Goal: Transaction & Acquisition: Purchase product/service

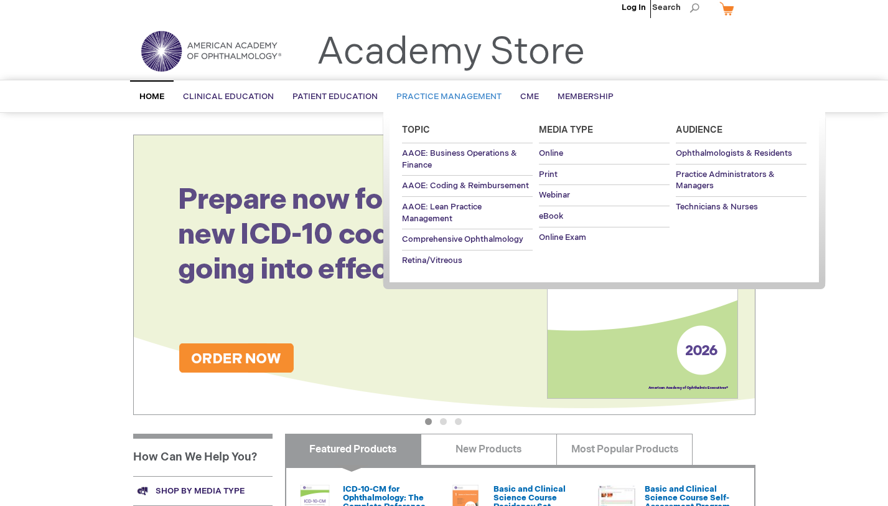
scroll to position [13, 0]
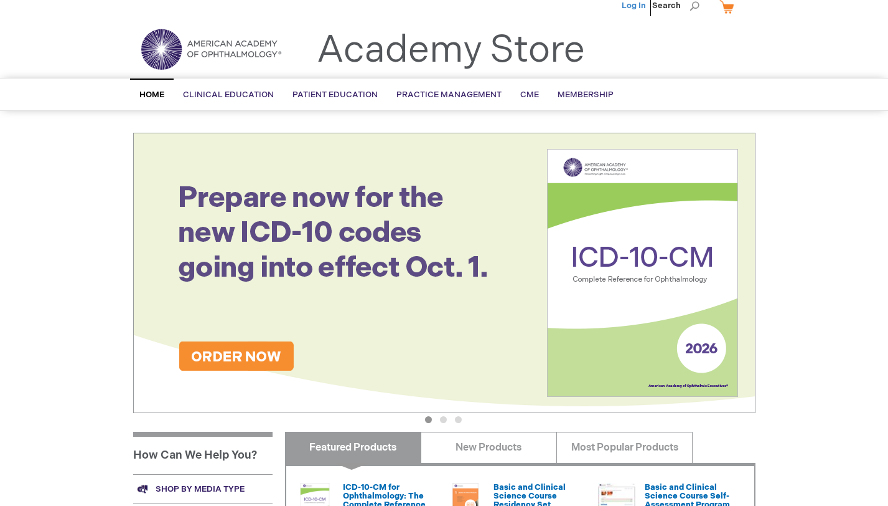
click at [639, 9] on link "Log In" at bounding box center [634, 6] width 24 height 10
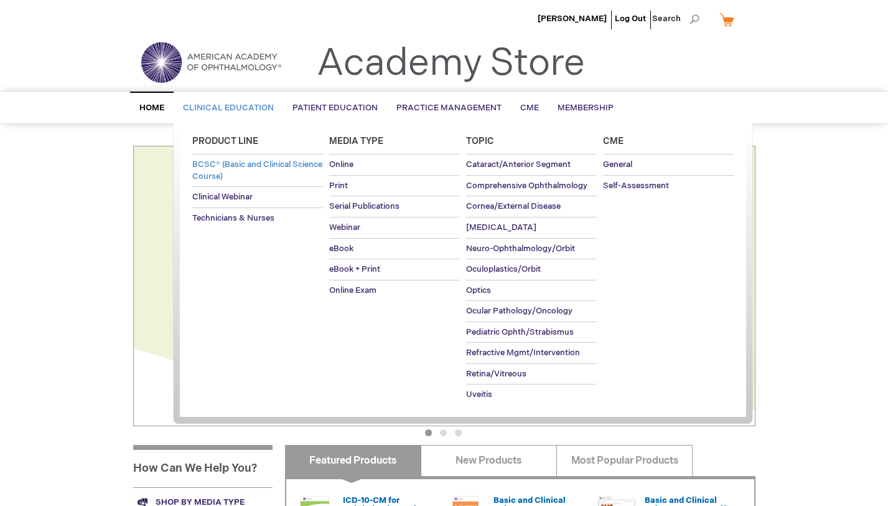
click at [238, 178] on span "BCSC® (Basic and Clinical Science Course)" at bounding box center [257, 170] width 130 height 22
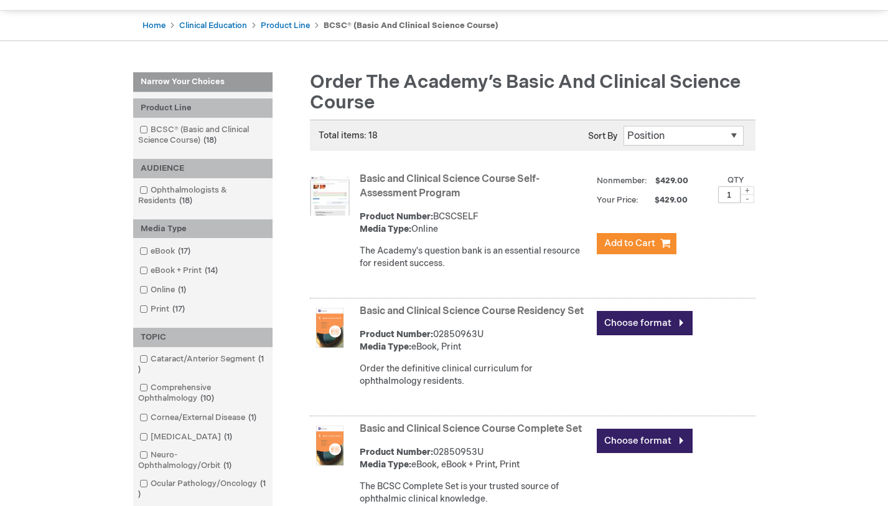
scroll to position [114, 0]
click at [748, 197] on span at bounding box center [748, 198] width 14 height 9
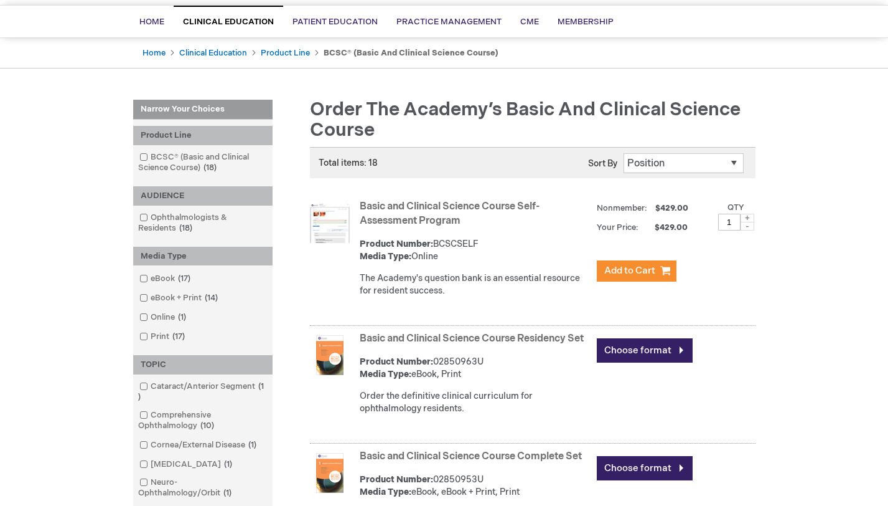
scroll to position [87, 0]
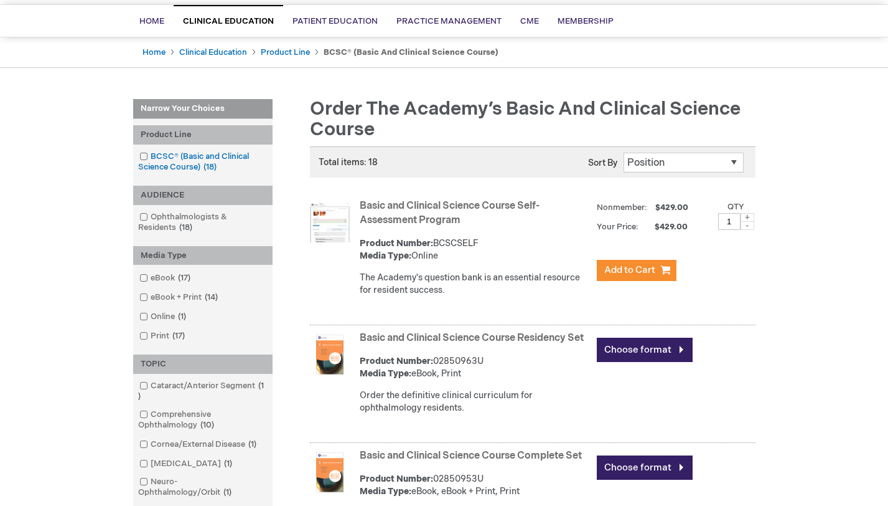
click at [151, 157] on span at bounding box center [151, 156] width 0 height 10
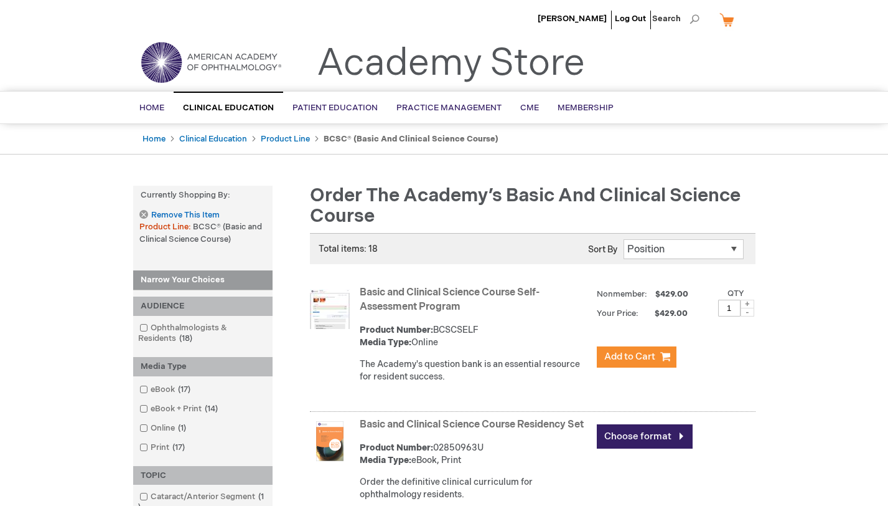
click at [732, 19] on link "My Cart" at bounding box center [732, 20] width 30 height 22
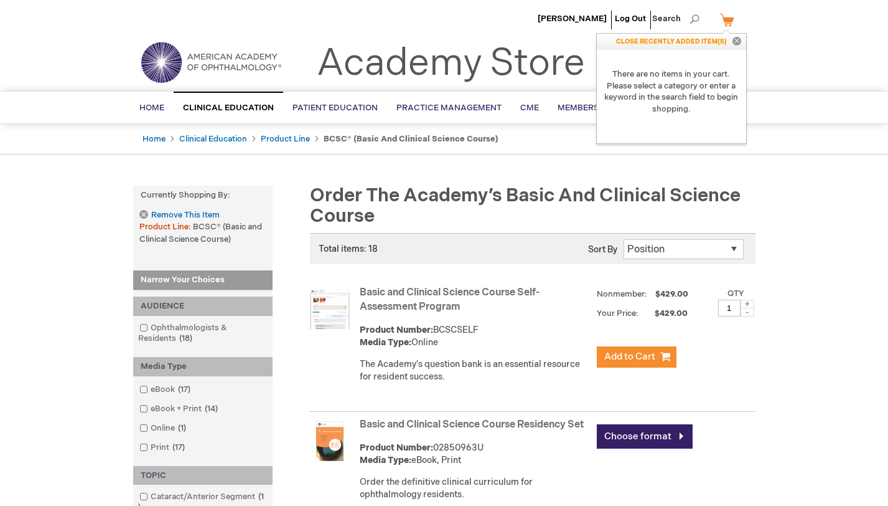
click at [741, 39] on button "Close" at bounding box center [737, 42] width 19 height 16
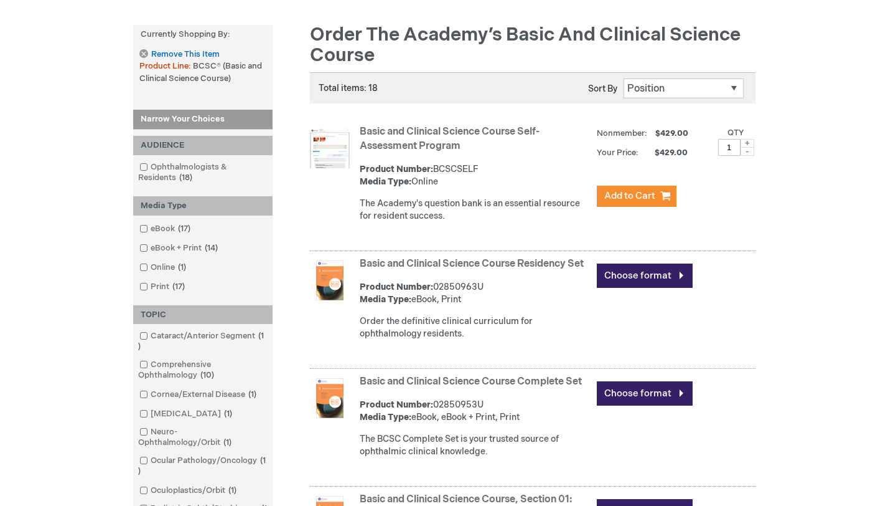
scroll to position [288, 0]
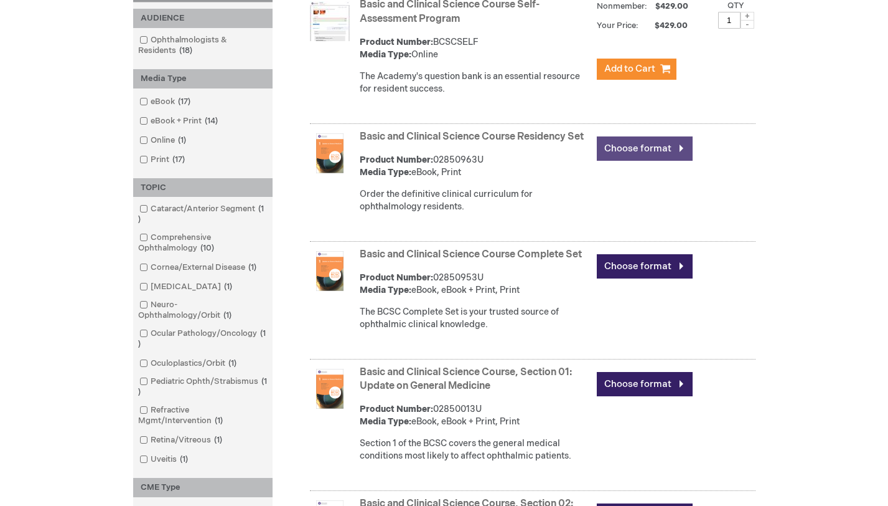
click at [651, 146] on link "Choose format" at bounding box center [645, 148] width 96 height 24
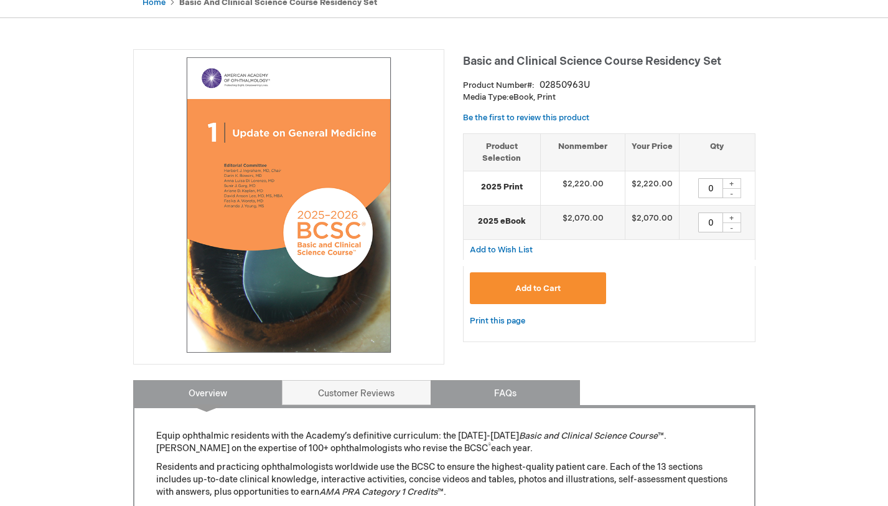
scroll to position [107, 0]
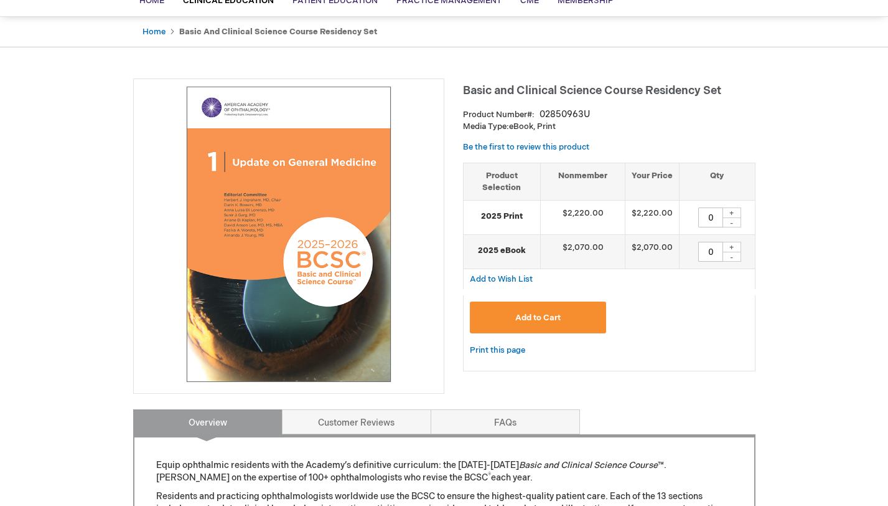
click at [737, 204] on td "0 + -" at bounding box center [717, 217] width 75 height 34
click at [737, 207] on div "+" at bounding box center [732, 212] width 19 height 11
type input "1"
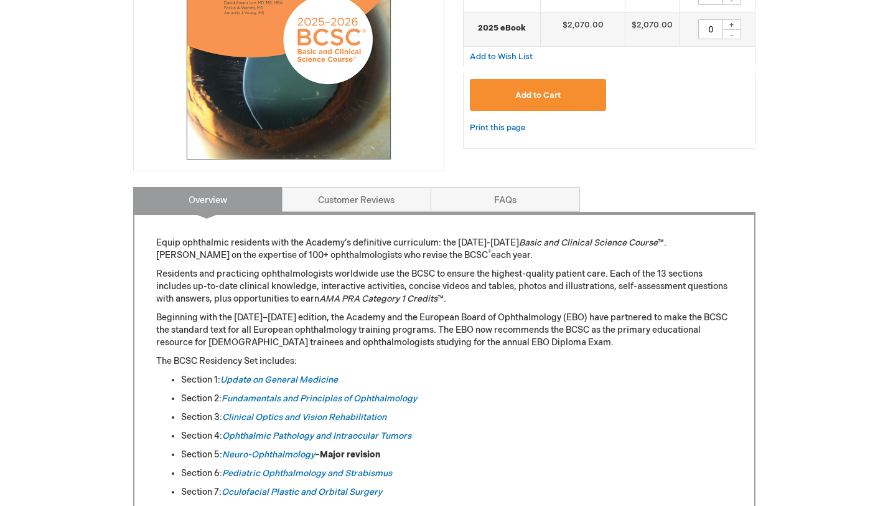
scroll to position [183, 0]
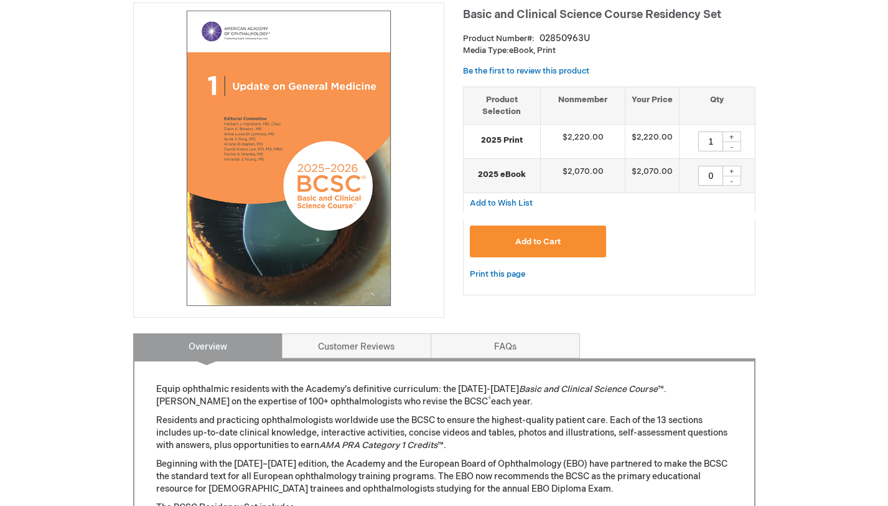
click at [545, 245] on button "Add to Cart" at bounding box center [538, 241] width 137 height 32
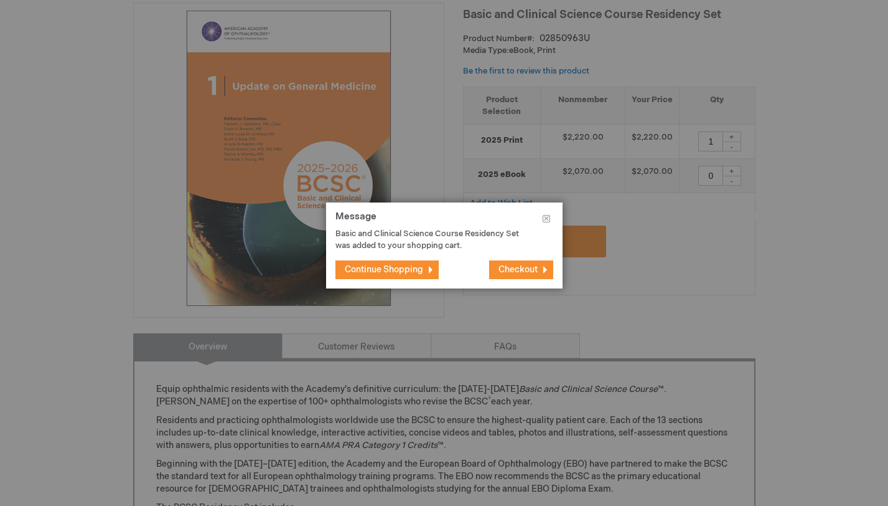
click at [402, 268] on span "Continue Shopping" at bounding box center [384, 269] width 78 height 11
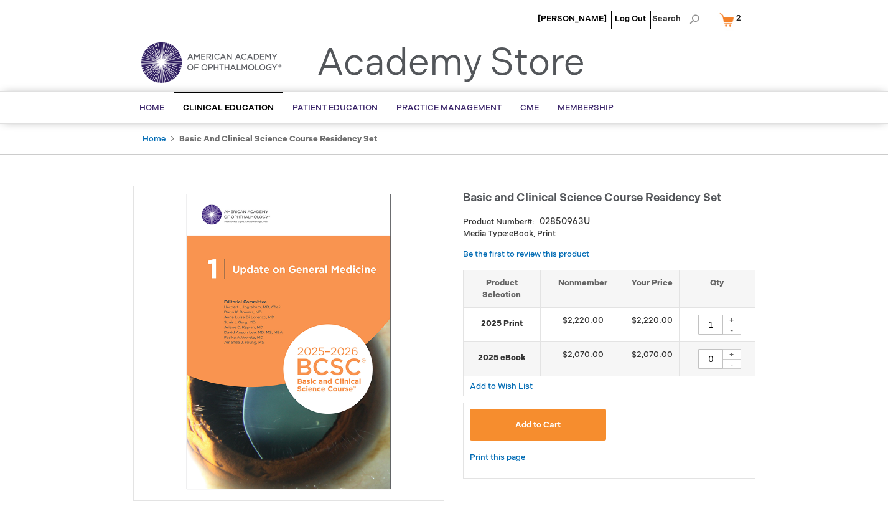
scroll to position [0, 0]
click at [160, 141] on link "Home" at bounding box center [154, 139] width 23 height 10
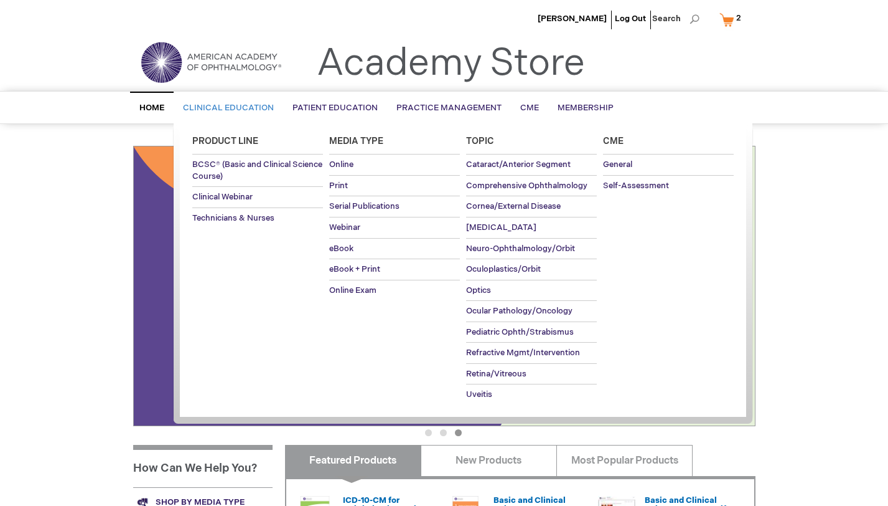
click at [223, 108] on span "Clinical Education" at bounding box center [228, 108] width 91 height 10
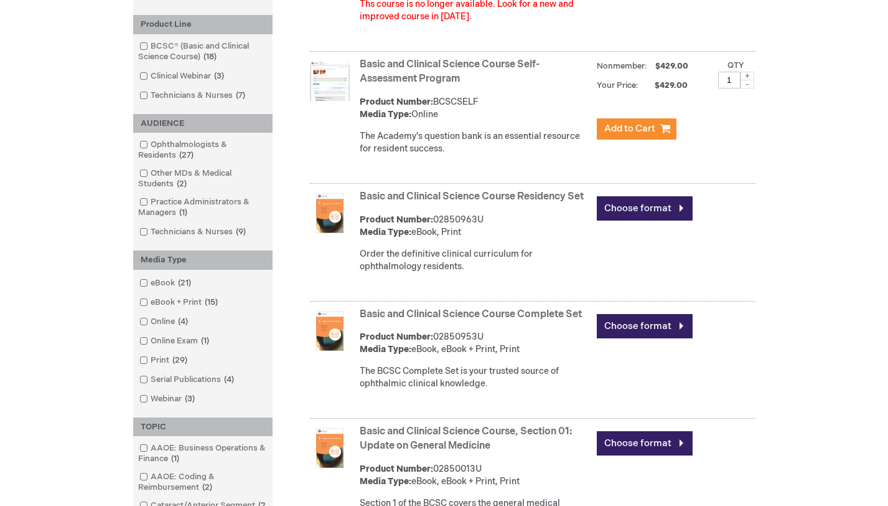
scroll to position [329, 0]
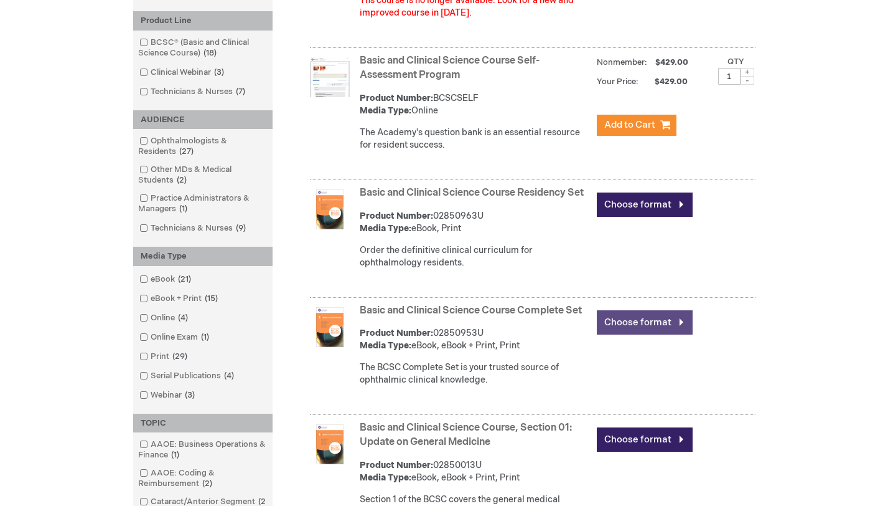
click at [610, 324] on link "Choose format" at bounding box center [645, 322] width 96 height 24
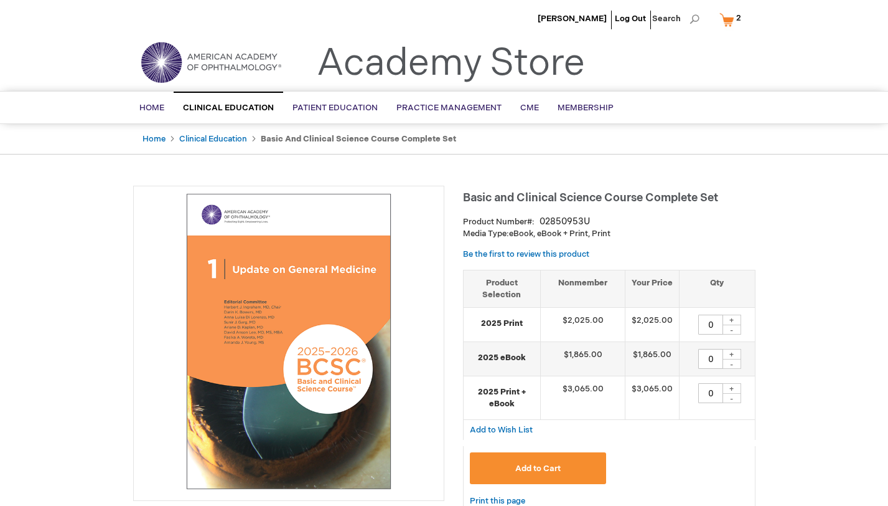
click at [725, 16] on link "My Cart 2 2 items" at bounding box center [733, 20] width 32 height 22
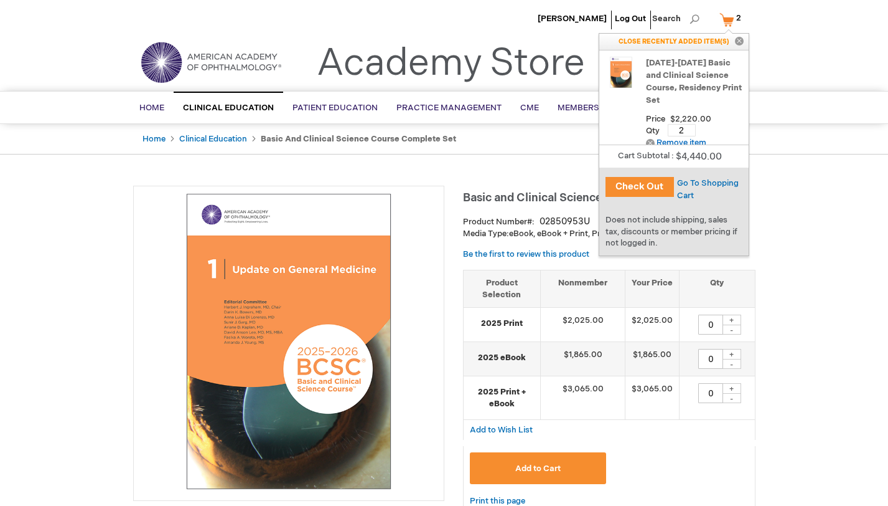
click at [680, 70] on link "[DATE]-[DATE] Basic and Clinical Science Course, Residency Print Set" at bounding box center [694, 82] width 96 height 50
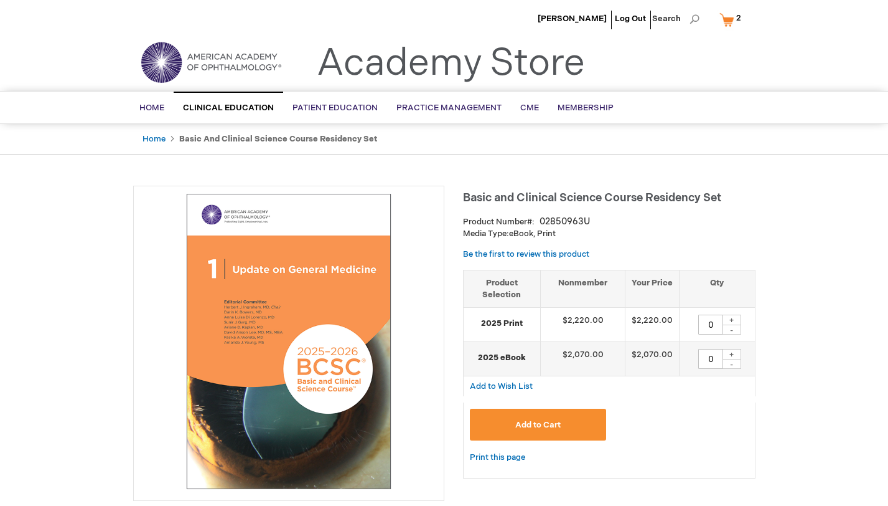
click at [733, 15] on link "My Cart 2 2 items" at bounding box center [733, 20] width 32 height 22
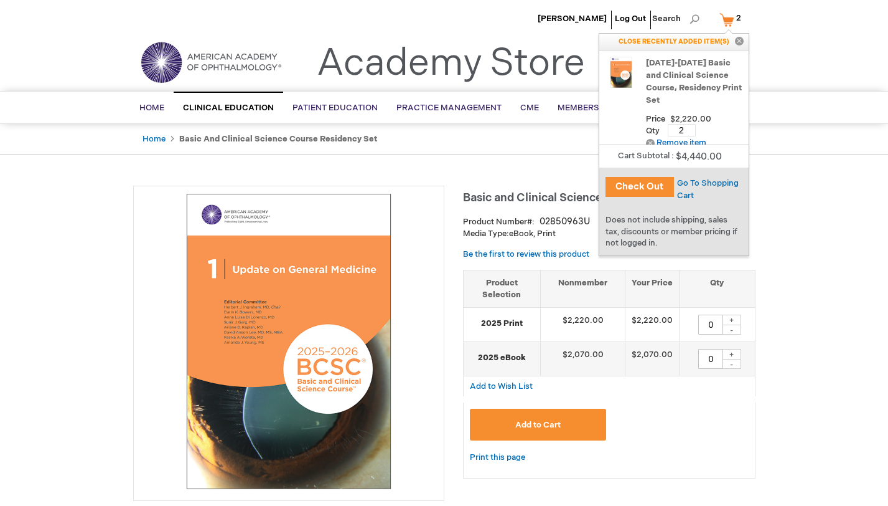
click at [701, 66] on link "[DATE]-[DATE] Basic and Clinical Science Course, Residency Print Set" at bounding box center [694, 82] width 96 height 50
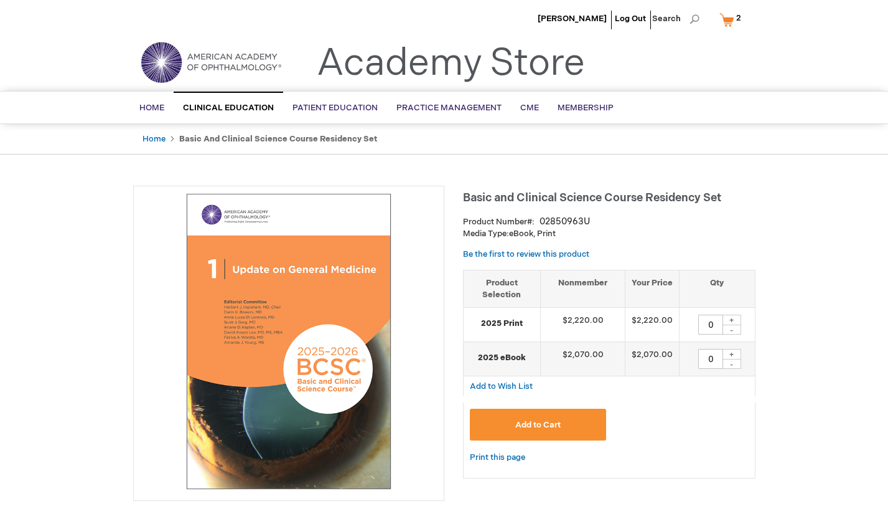
click at [730, 21] on link "My Cart 2 2 items" at bounding box center [733, 20] width 32 height 22
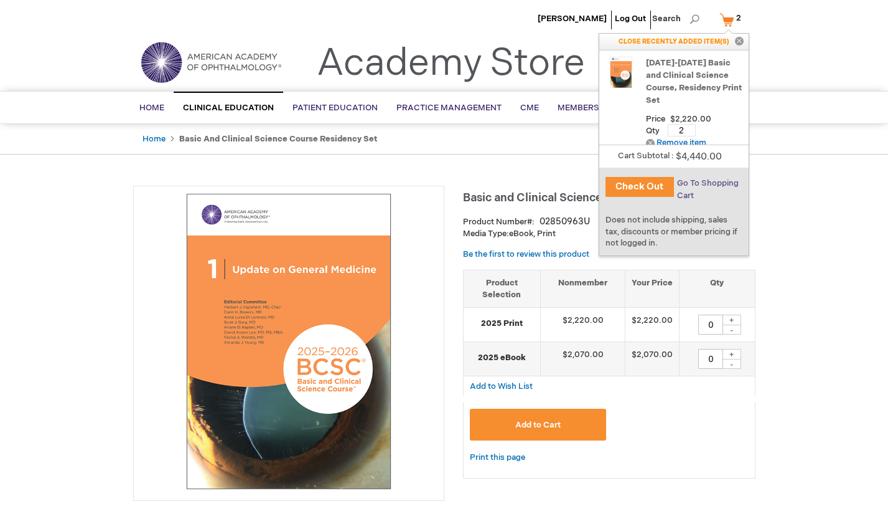
click at [707, 186] on span "Go To Shopping Cart" at bounding box center [708, 189] width 62 height 22
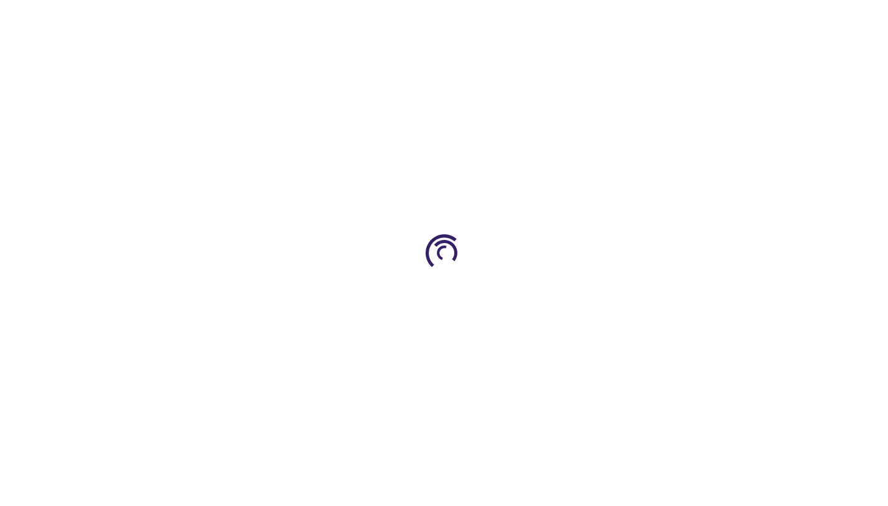
select select "NZ"
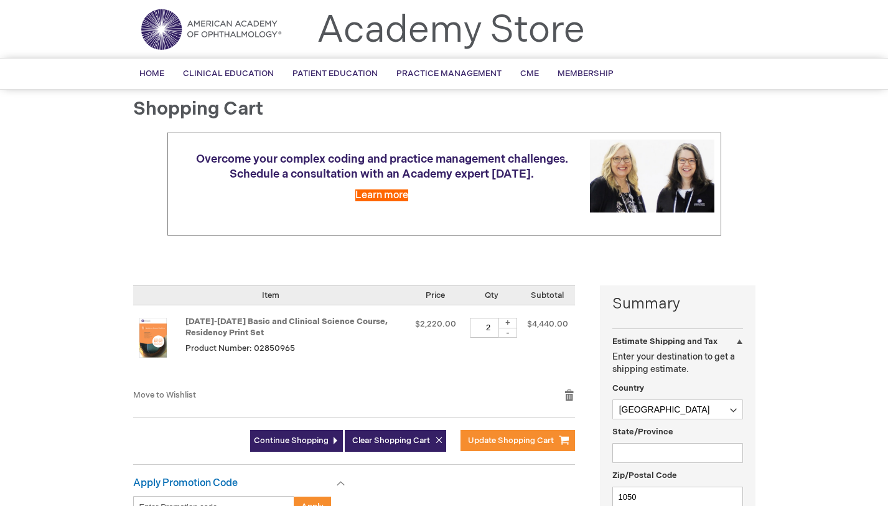
scroll to position [56, 0]
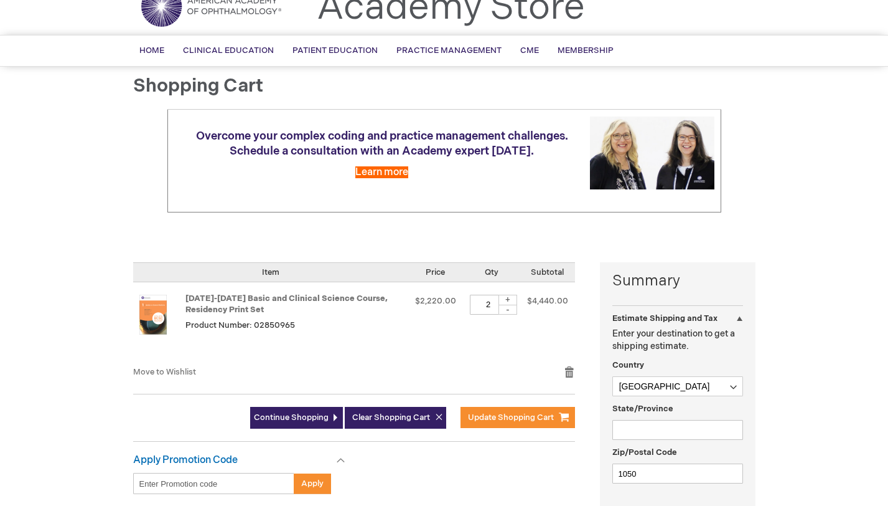
click at [506, 304] on div "-" at bounding box center [508, 309] width 19 height 10
type input "1"
click at [384, 304] on div "[DATE]-[DATE] Basic and Clinical Science Course, Residency Print Set Product Nu…" at bounding box center [295, 323] width 218 height 59
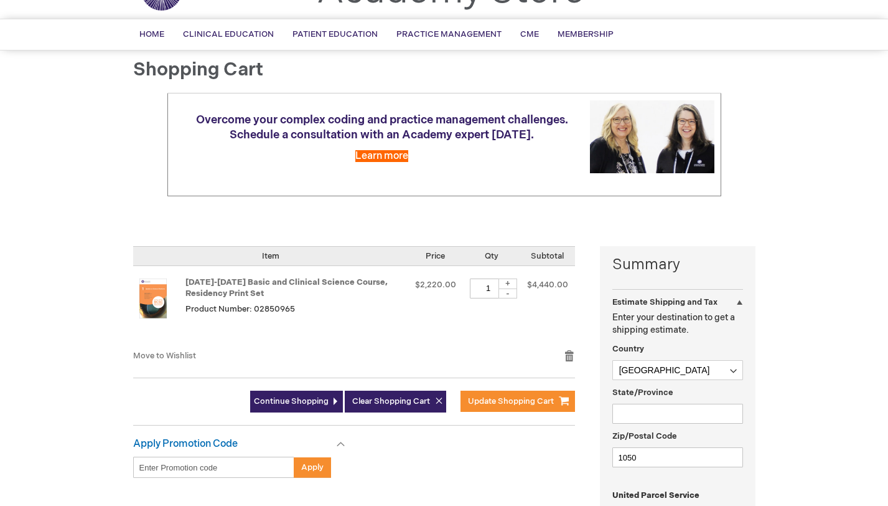
scroll to position [72, 0]
click at [478, 396] on span "Update Shopping Cart" at bounding box center [511, 401] width 86 height 10
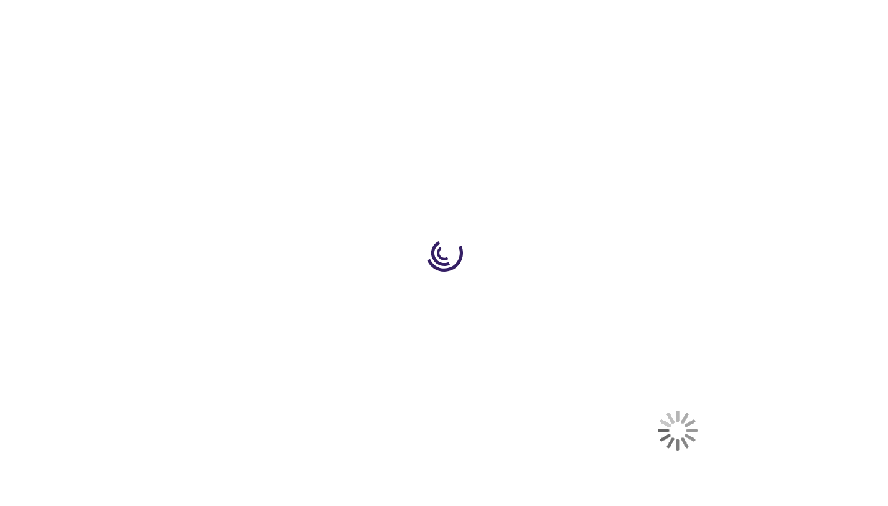
select select "NZ"
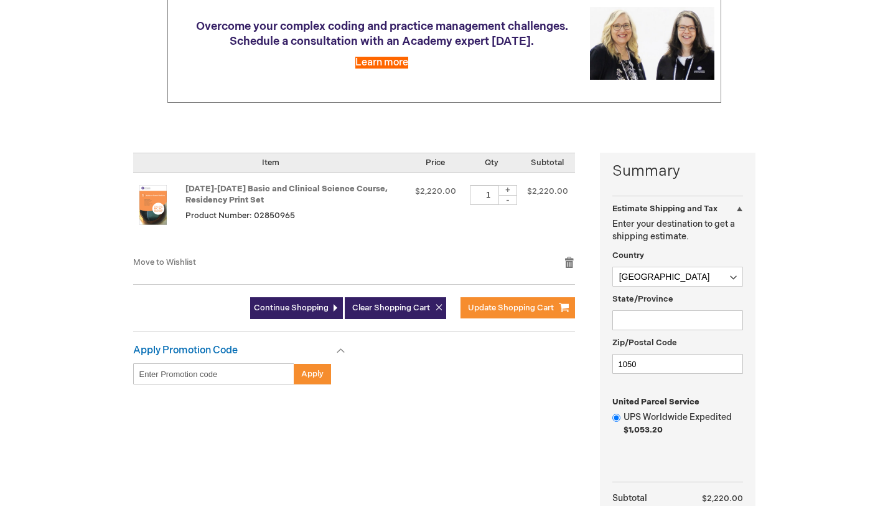
scroll to position [176, 0]
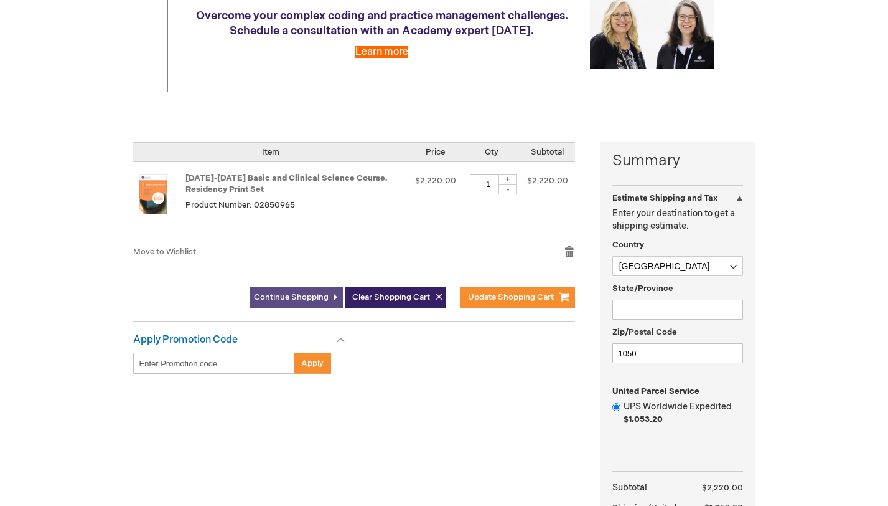
click at [288, 292] on span "Continue Shopping" at bounding box center [291, 297] width 75 height 10
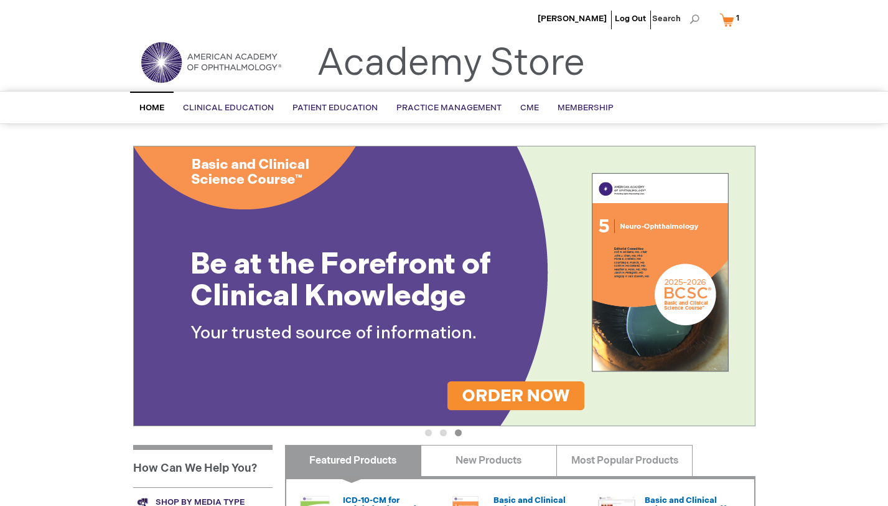
click at [728, 16] on link "My Cart 1 1 items" at bounding box center [732, 20] width 31 height 22
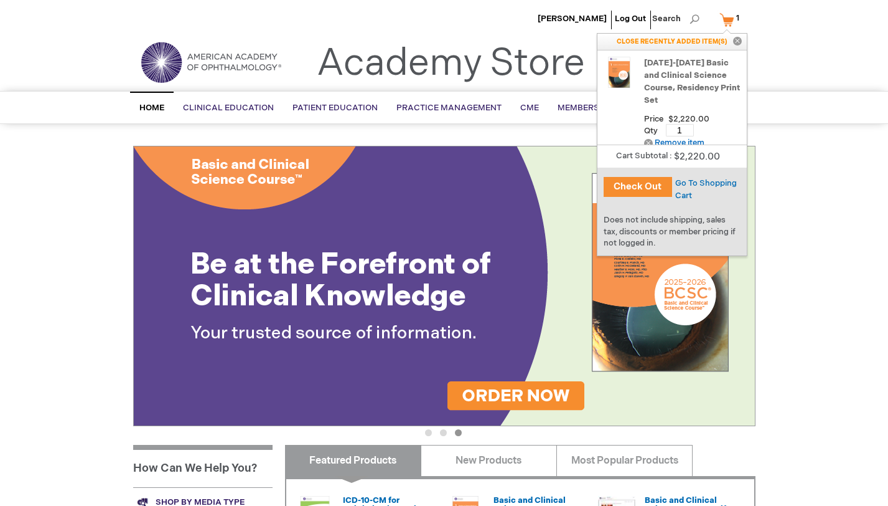
click at [660, 185] on button "Check Out" at bounding box center [638, 187] width 68 height 20
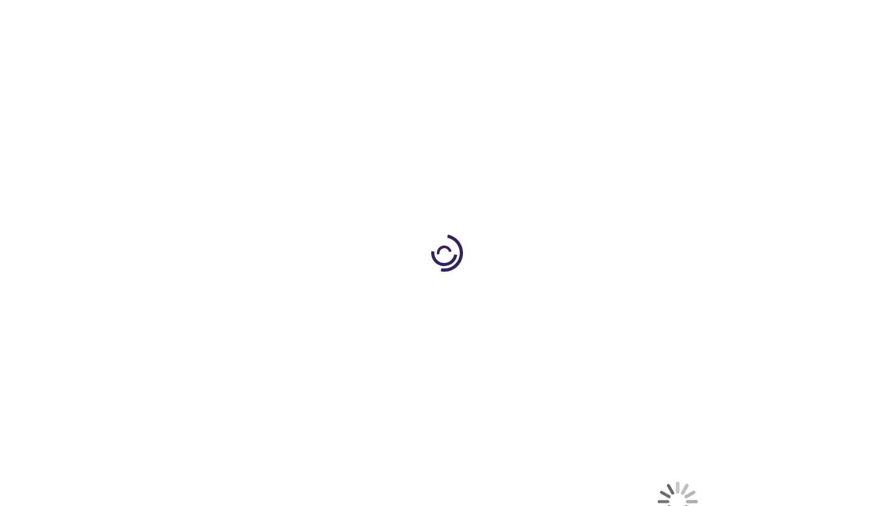
select select "NZ"
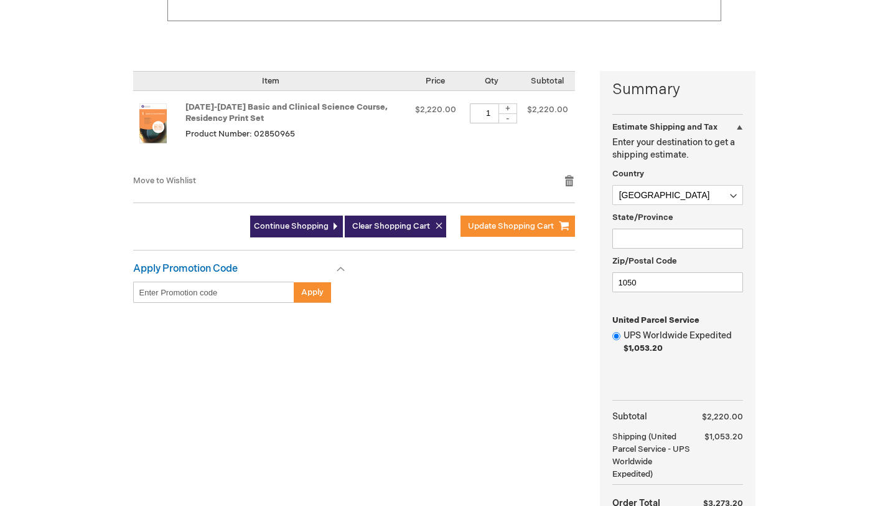
scroll to position [181, 0]
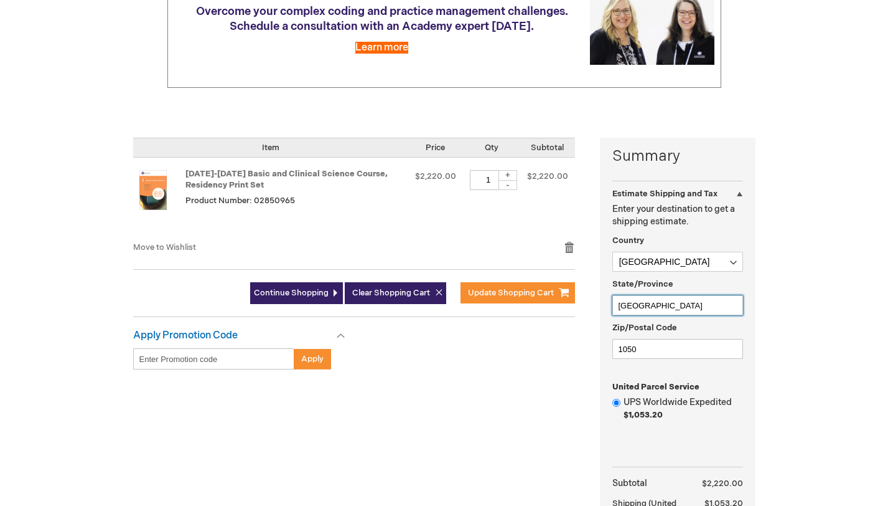
type input "[GEOGRAPHIC_DATA]"
click at [788, 317] on div "Hannah Ng Log Out Search My Cart 1 1 items CLOSE RECENTLY ADDED ITEM(S) Close R…" at bounding box center [444, 356] width 888 height 1075
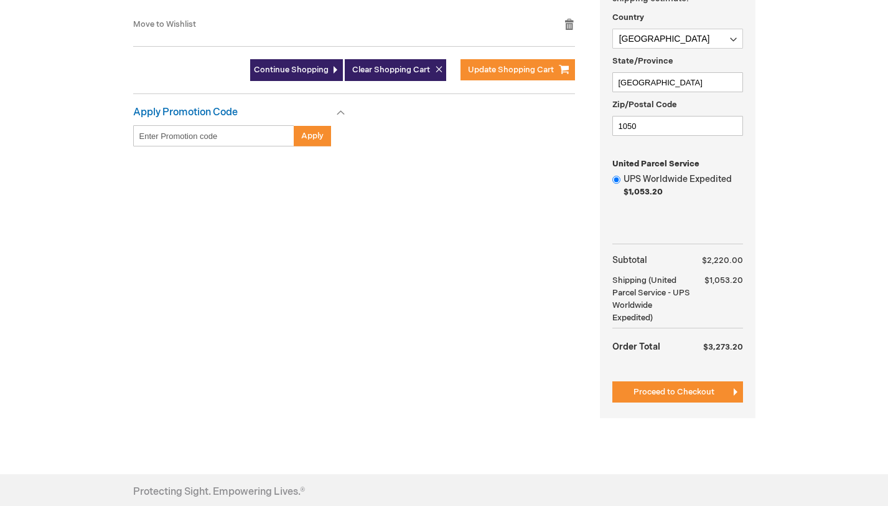
scroll to position [408, 0]
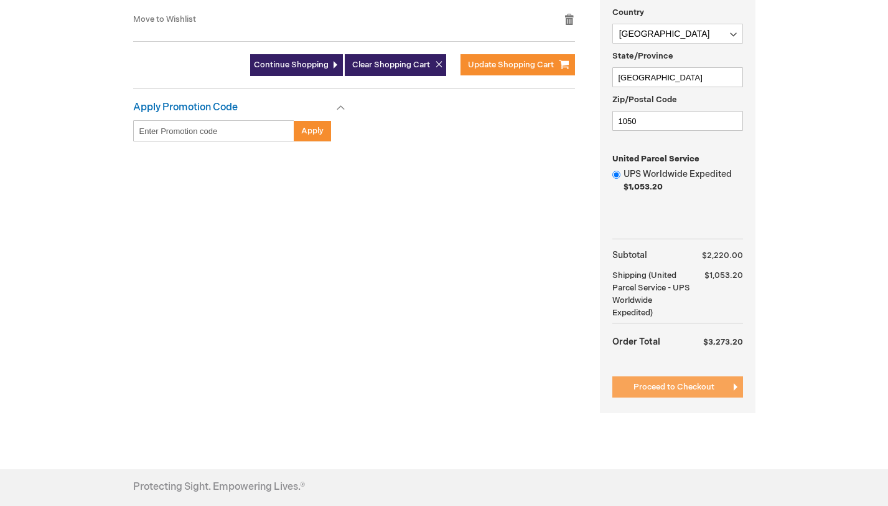
click at [685, 382] on span "Proceed to Checkout" at bounding box center [674, 387] width 81 height 10
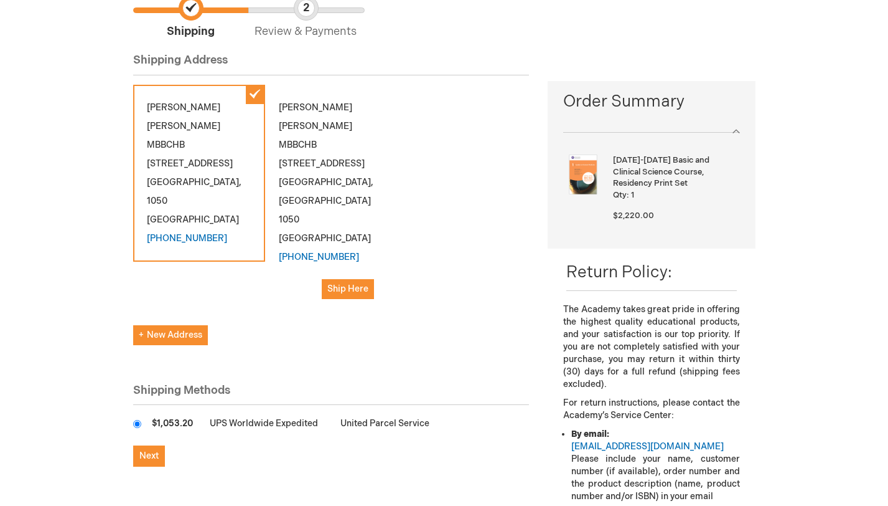
scroll to position [214, 0]
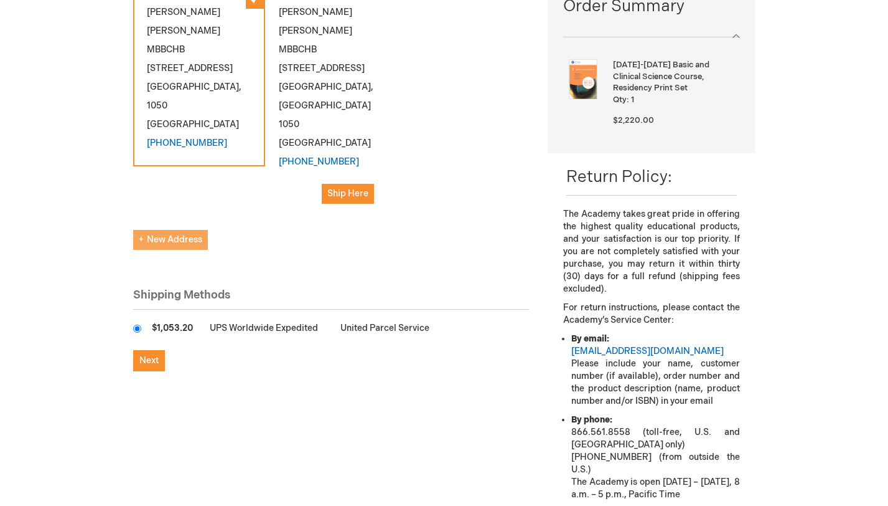
click at [162, 234] on span "New Address" at bounding box center [171, 239] width 64 height 11
select select "NZ"
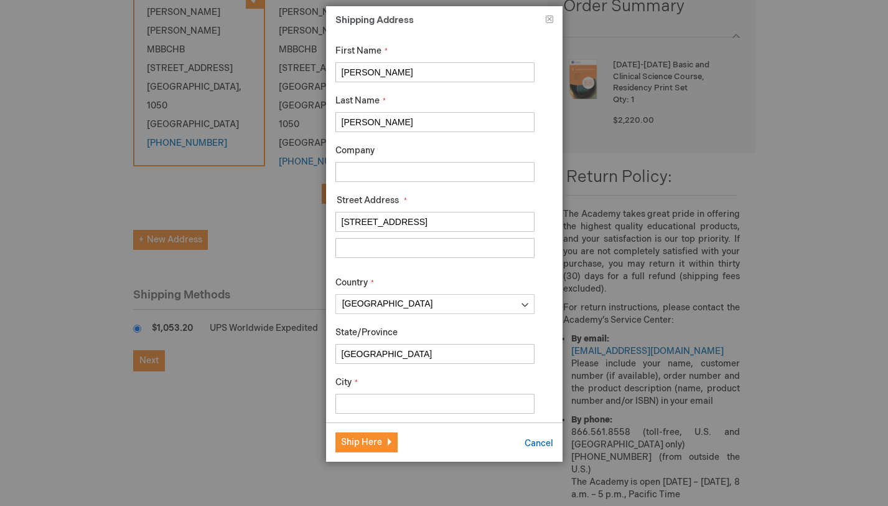
type input "37 Canon Street"
type input "St Albans"
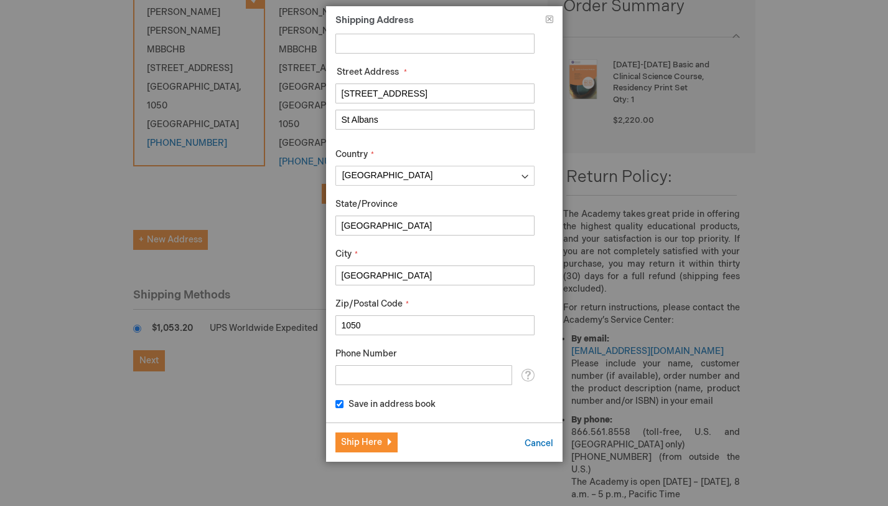
scroll to position [128, 0]
type input "Christchurch"
type input "+64211783428"
click at [370, 445] on span "Ship Here" at bounding box center [361, 441] width 41 height 11
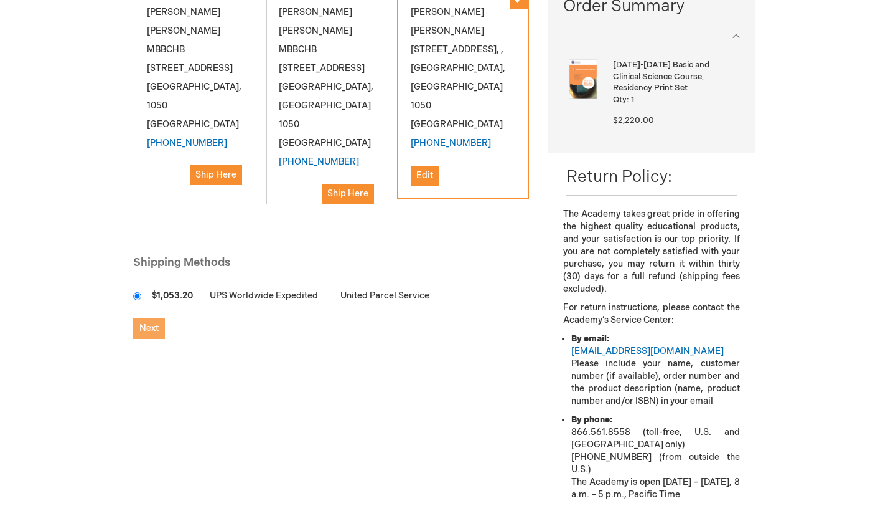
click at [146, 322] on span "Next" at bounding box center [148, 327] width 19 height 11
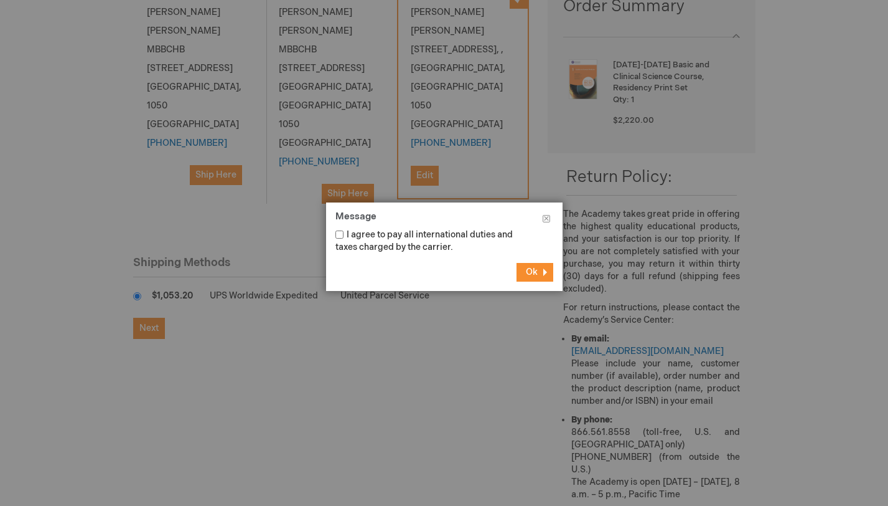
click at [338, 235] on input "I agree to pay all international duties and taxes charged by the carrier." at bounding box center [340, 234] width 8 height 8
checkbox input "true"
click at [539, 275] on button "Ok" at bounding box center [535, 272] width 37 height 19
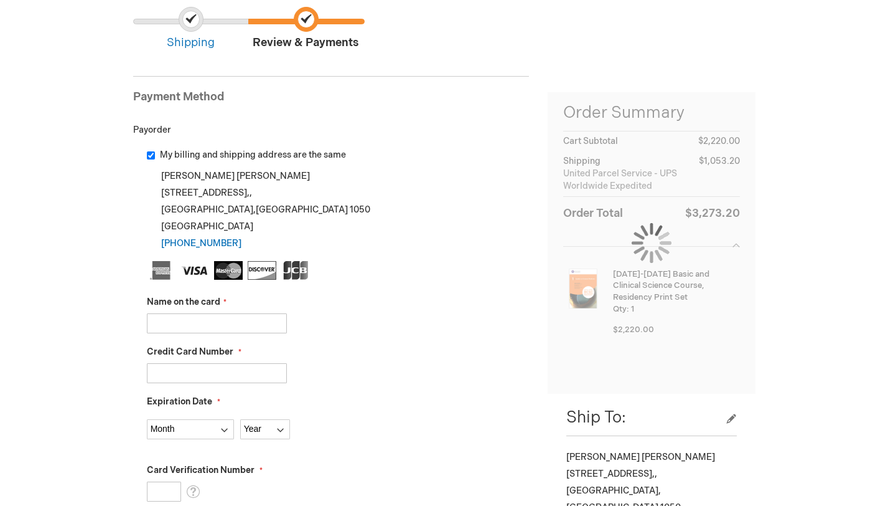
scroll to position [109, 0]
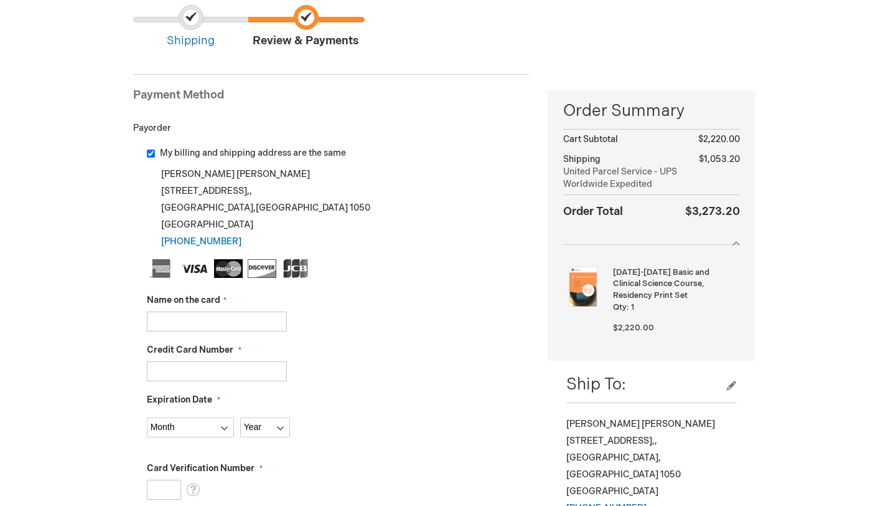
click at [235, 325] on input "Name on the card" at bounding box center [217, 321] width 140 height 20
type input "[PERSON_NAME]"
type input "[CREDIT_CARD_NUMBER]"
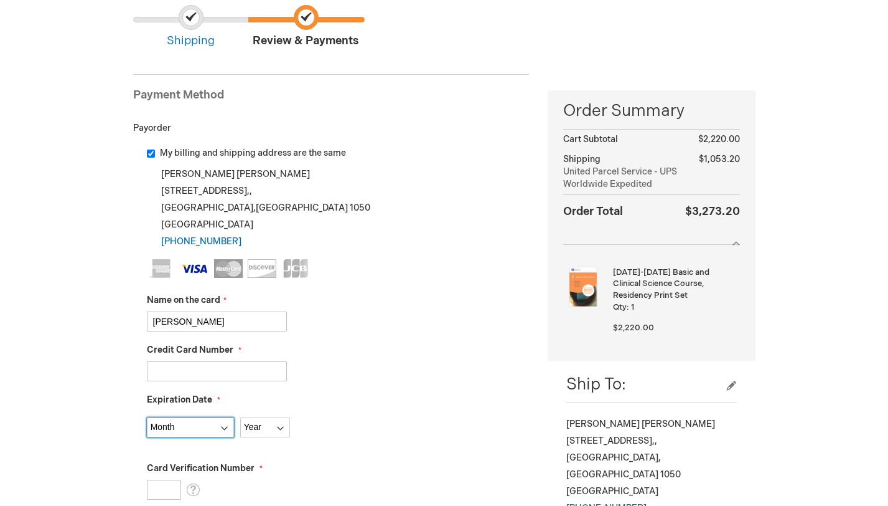
select select "5"
select select "2027"
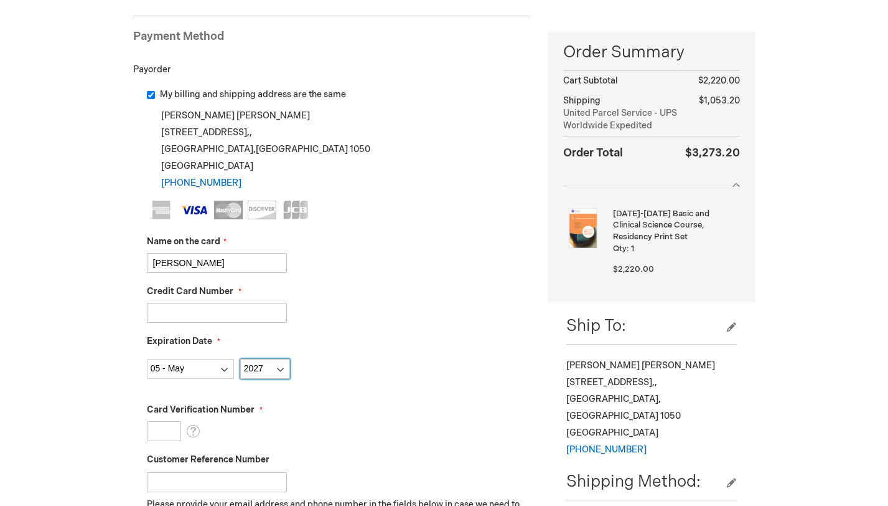
scroll to position [191, 0]
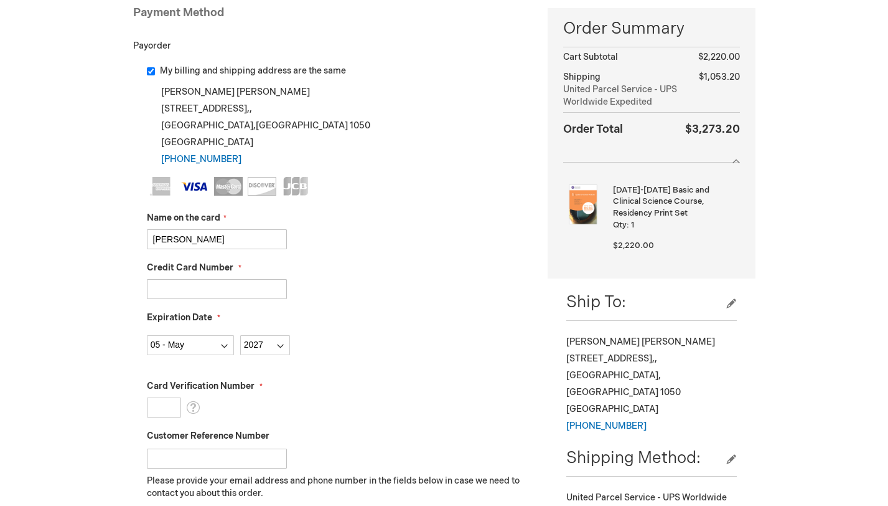
click at [166, 402] on input "Card Verification Number" at bounding box center [164, 407] width 34 height 20
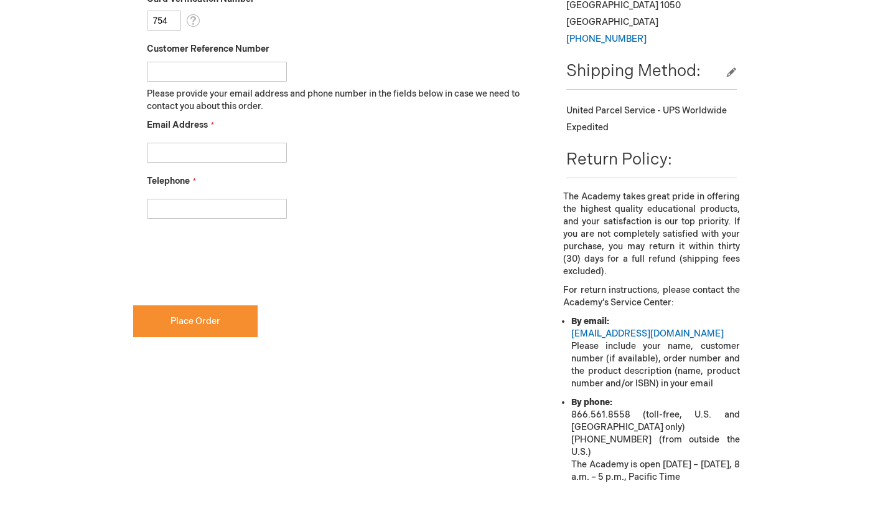
scroll to position [586, 0]
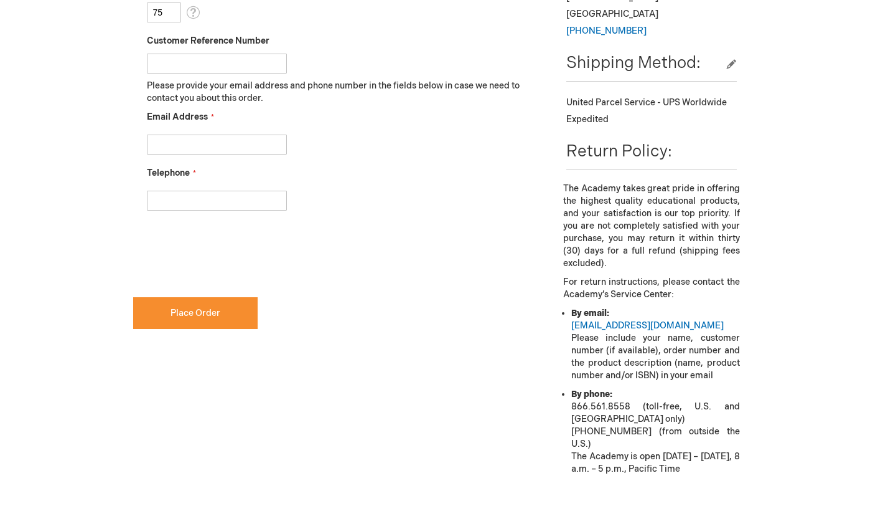
type input "7"
type input "837"
click at [166, 59] on input "Customer Reference Number" at bounding box center [217, 64] width 140 height 20
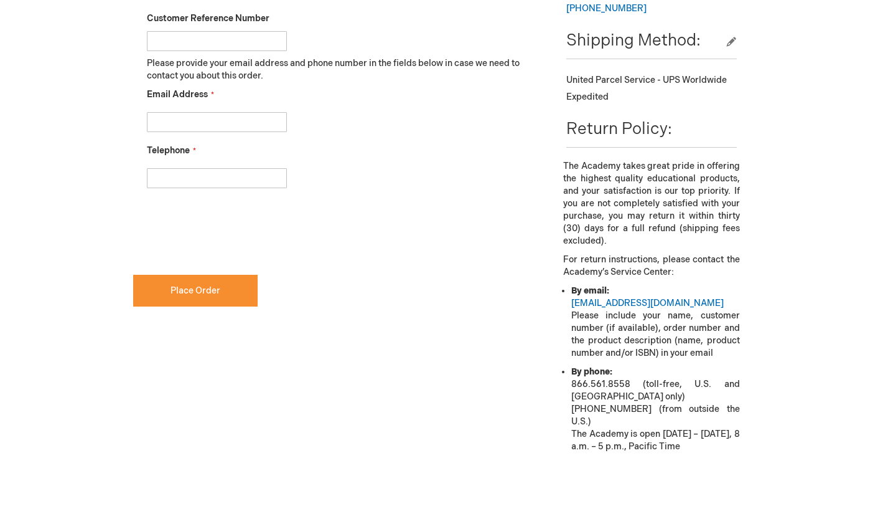
scroll to position [617, 0]
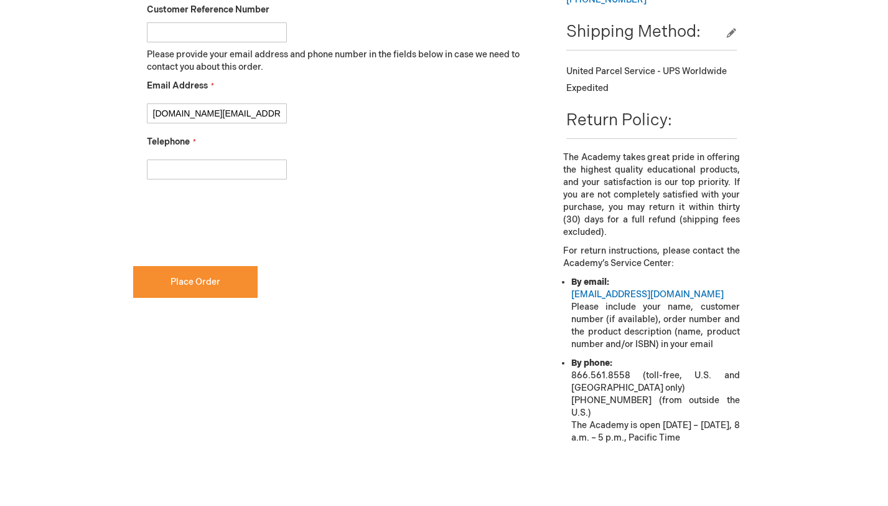
type input "[DOMAIN_NAME][EMAIL_ADDRESS][DOMAIN_NAME]"
type input "[PHONE_NUMBER]"
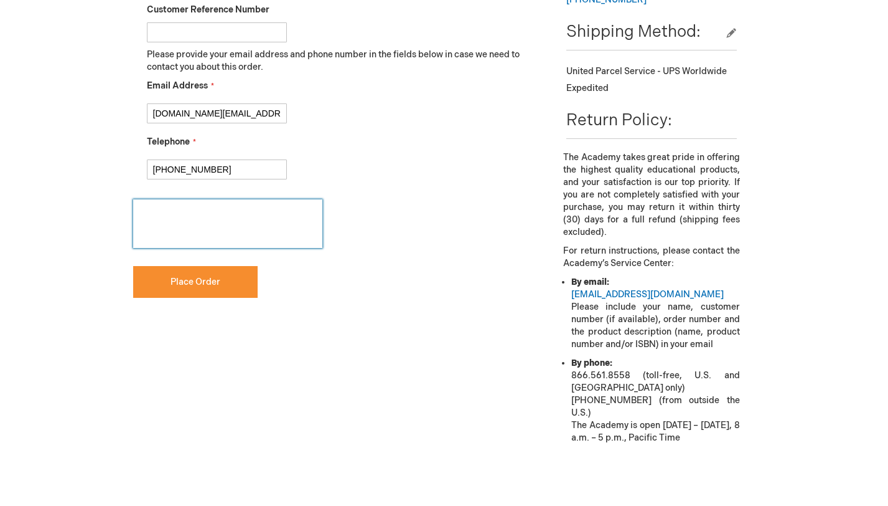
checkbox input "true"
click at [173, 278] on span "Place Order" at bounding box center [196, 281] width 50 height 11
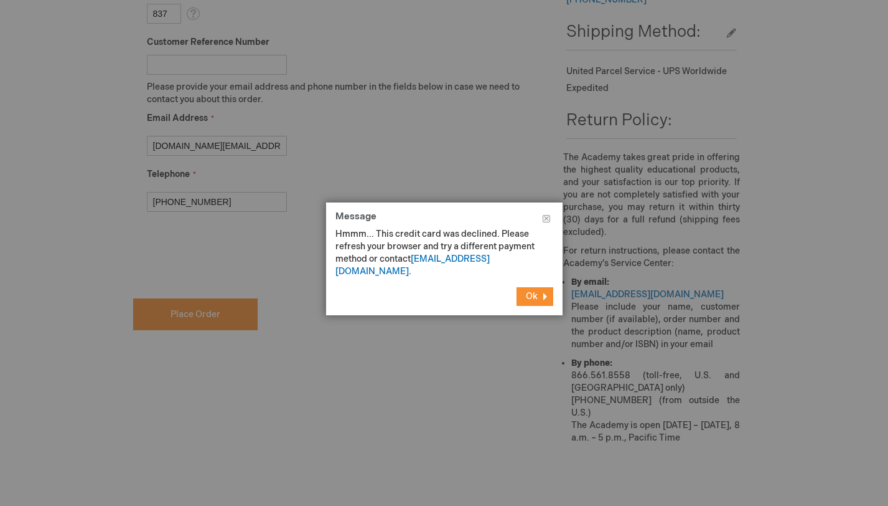
click at [545, 287] on button "Ok" at bounding box center [535, 296] width 37 height 19
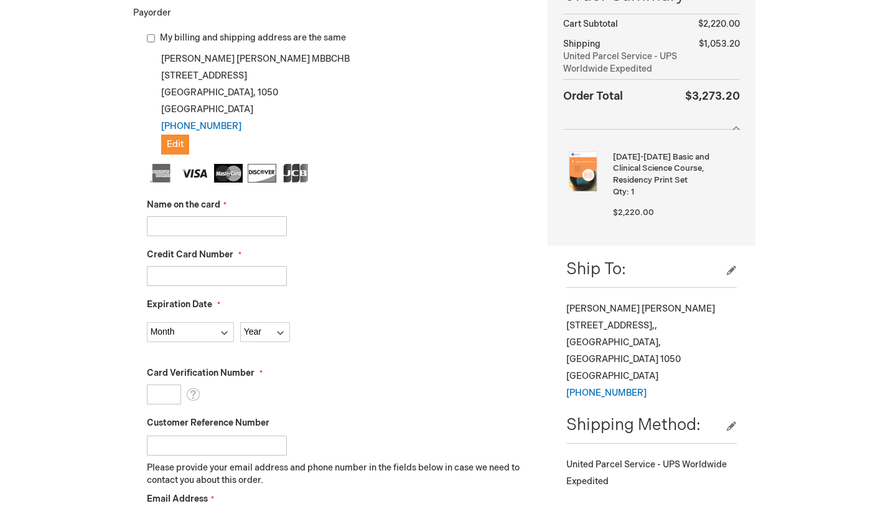
scroll to position [228, 0]
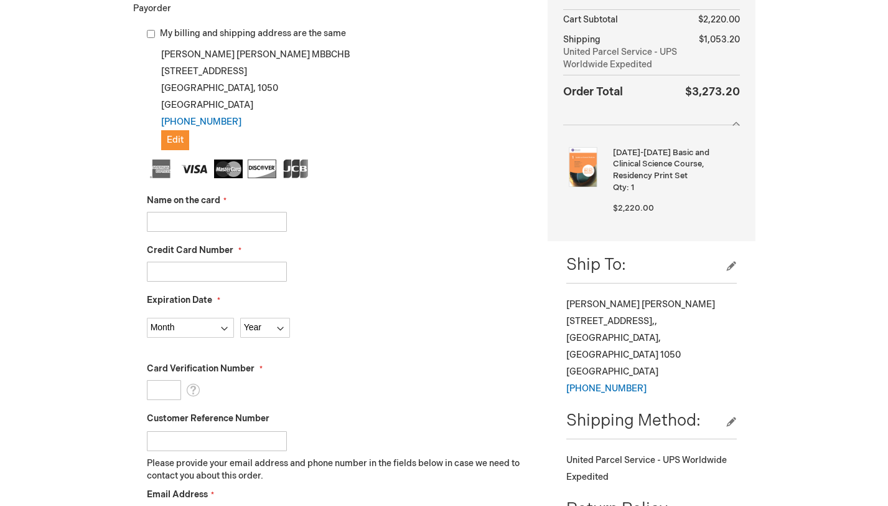
click at [254, 223] on input "Name on the card" at bounding box center [217, 222] width 140 height 20
type input "HANNAH W NG"
type input "4055472003412845"
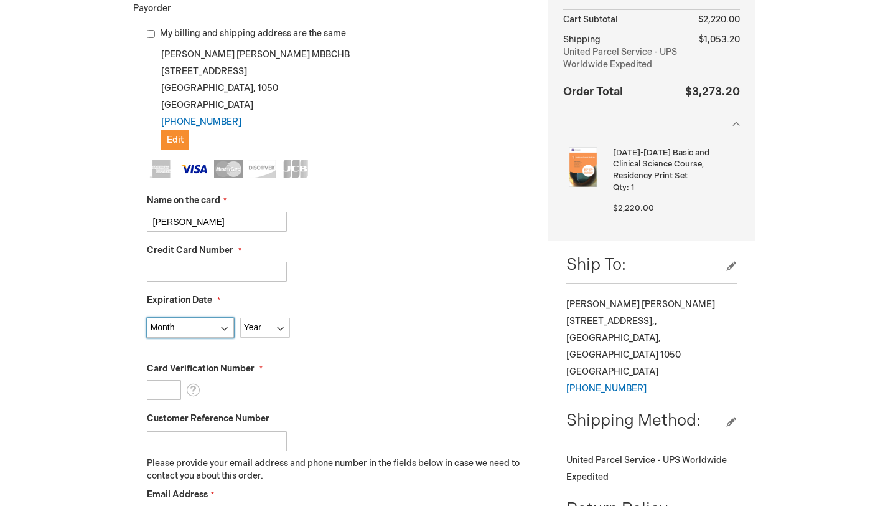
select select "5"
select select "2027"
click at [169, 385] on input "Card Verification Number" at bounding box center [164, 390] width 34 height 20
type input "837"
click at [258, 384] on div "Card Verification Number 837 What is this?" at bounding box center [338, 380] width 383 height 37
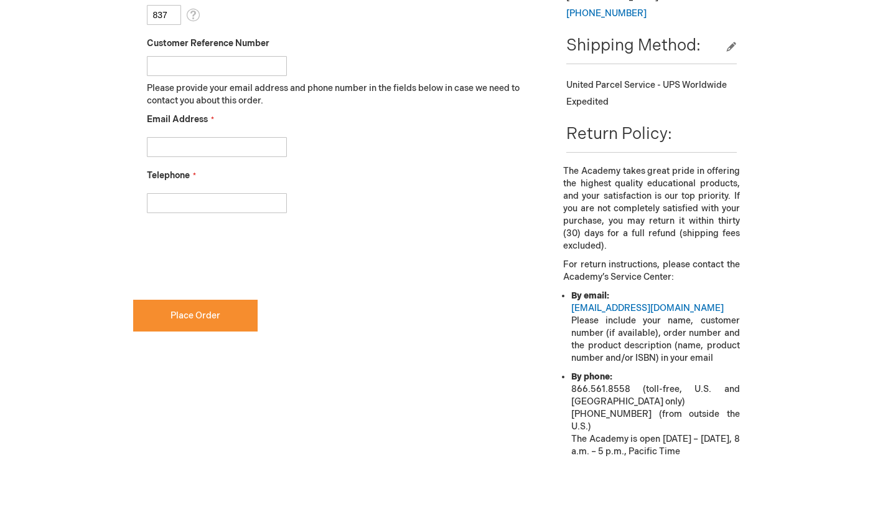
scroll to position [620, 0]
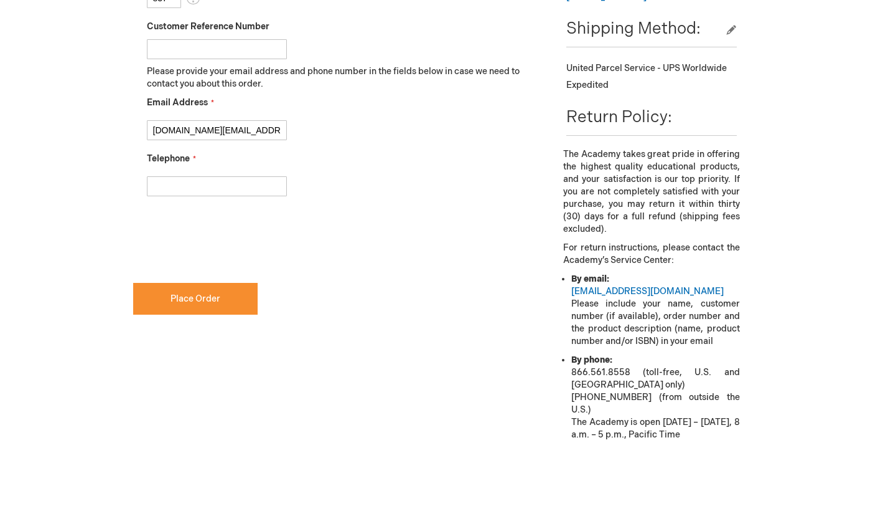
click at [265, 130] on input "hannahng.nz@gmail.co" at bounding box center [217, 130] width 140 height 20
type input "hannahng.nz@gmail.com"
type input "+64211783428"
checkbox input "true"
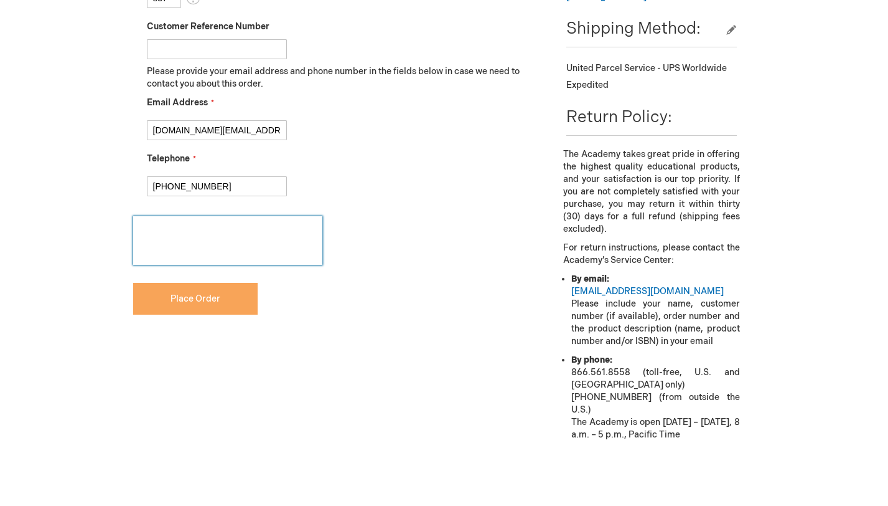
click at [233, 289] on button "Place Order" at bounding box center [195, 299] width 125 height 32
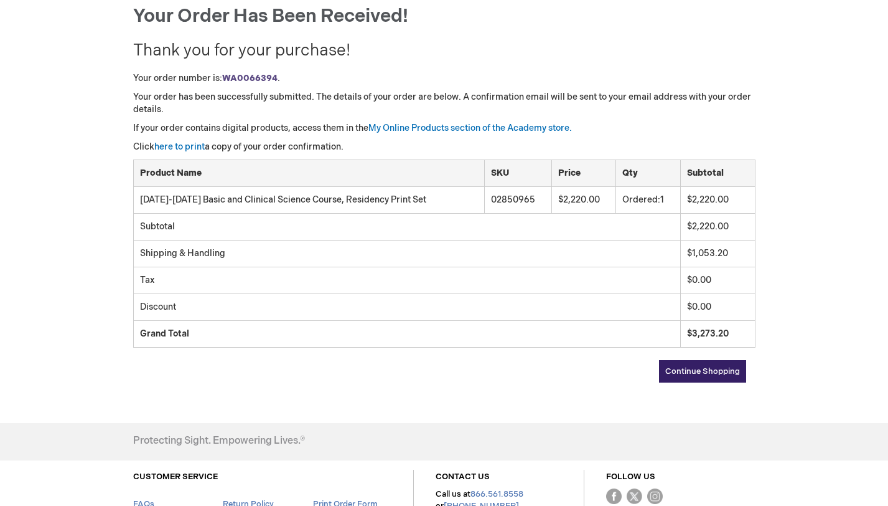
scroll to position [149, 0]
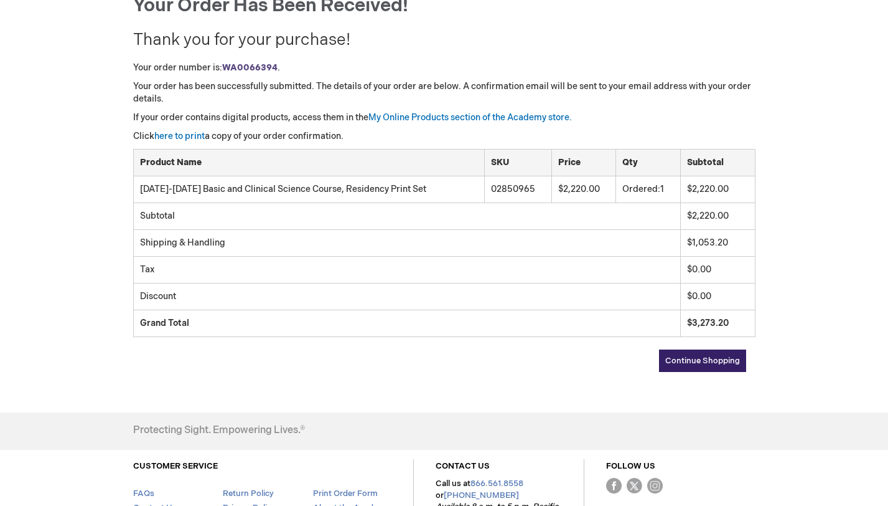
click at [720, 363] on span "Continue Shopping" at bounding box center [703, 360] width 75 height 10
